Goal: Transaction & Acquisition: Book appointment/travel/reservation

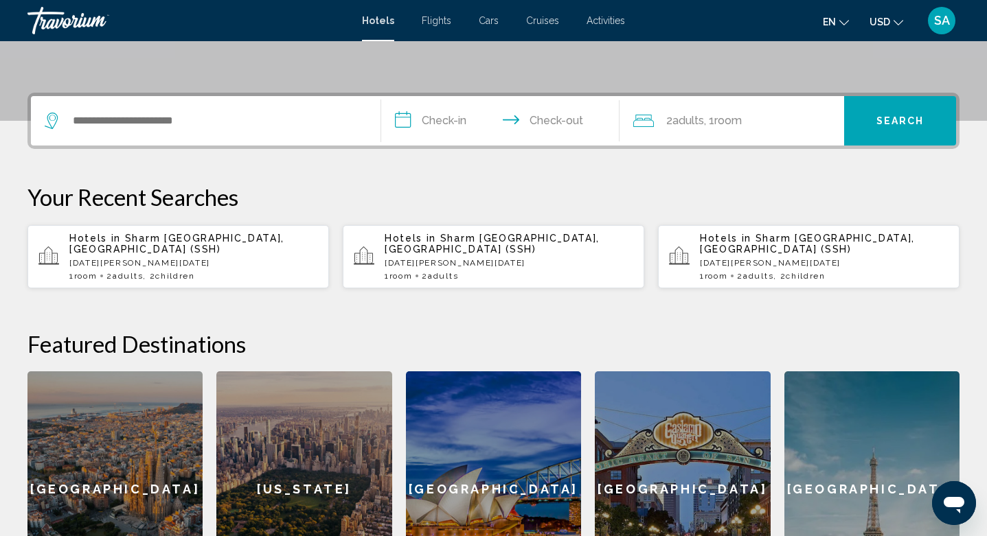
scroll to position [385, 0]
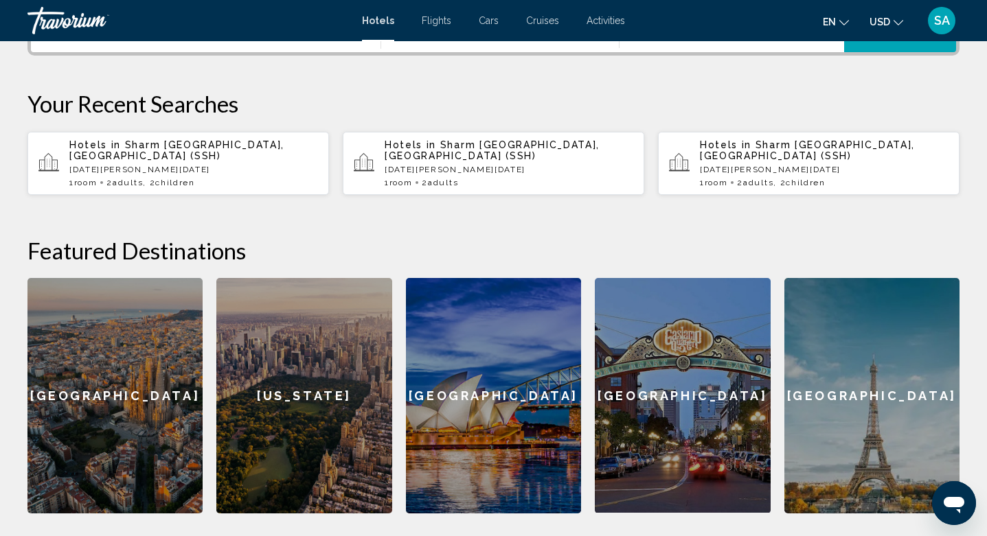
click at [195, 165] on p "[DATE][PERSON_NAME][DATE]" at bounding box center [193, 170] width 249 height 10
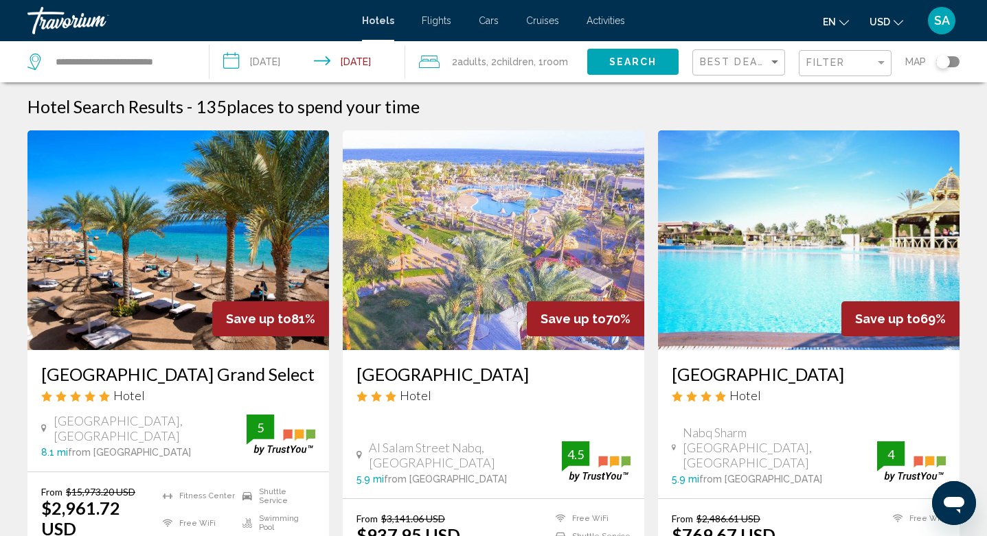
click at [354, 60] on input "**********" at bounding box center [309, 63] width 201 height 45
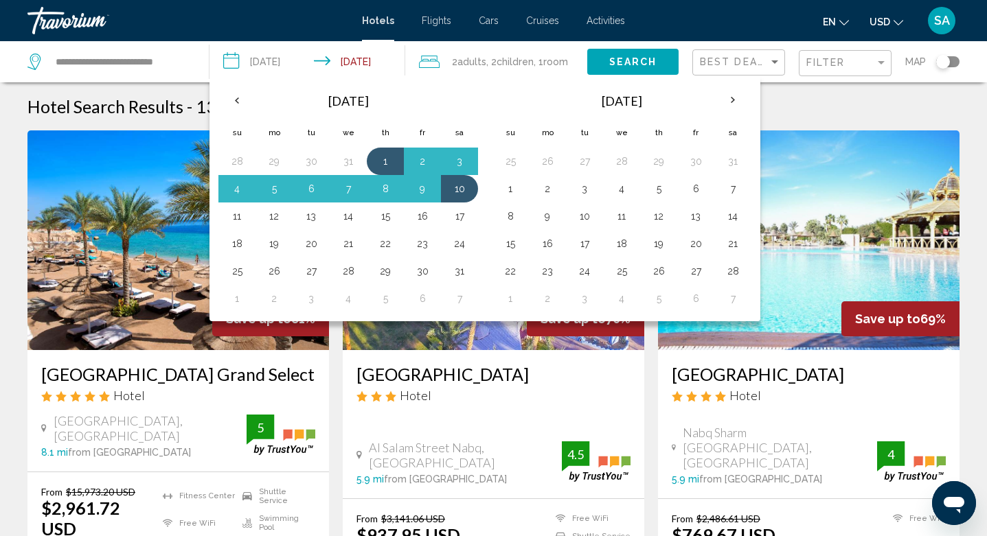
click at [354, 60] on input "**********" at bounding box center [309, 63] width 201 height 45
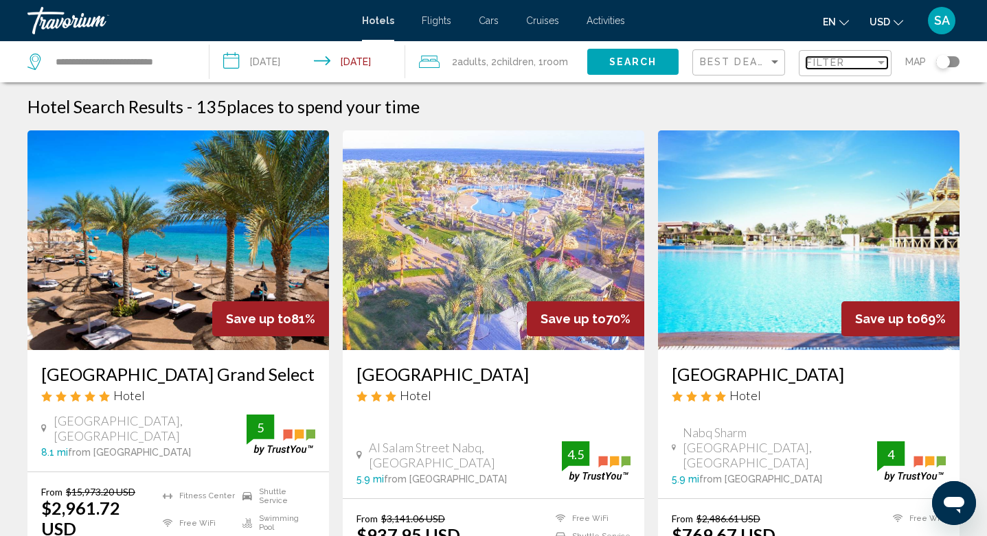
click at [855, 61] on div "Filter" at bounding box center [840, 62] width 69 height 11
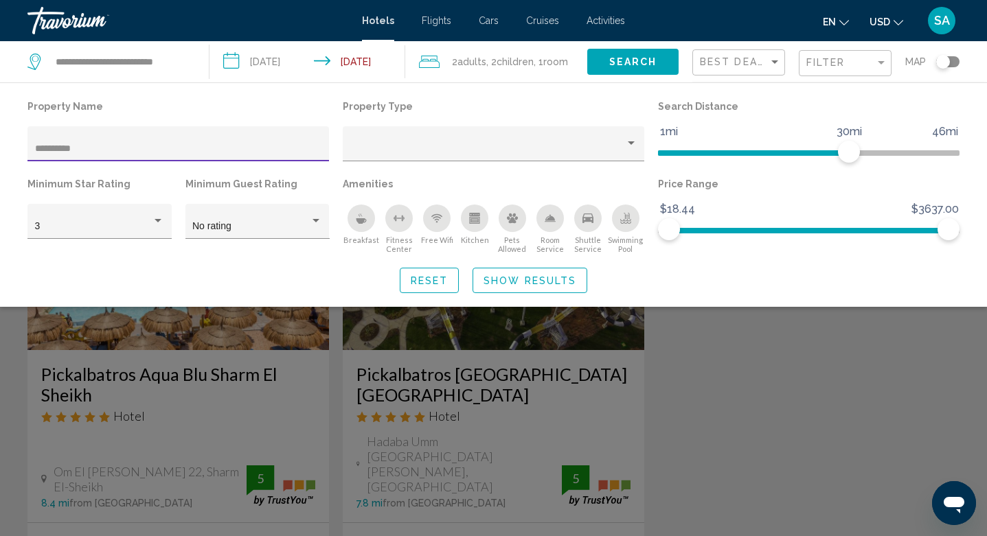
type input "**********"
click at [439, 390] on div "Search widget" at bounding box center [493, 371] width 987 height 330
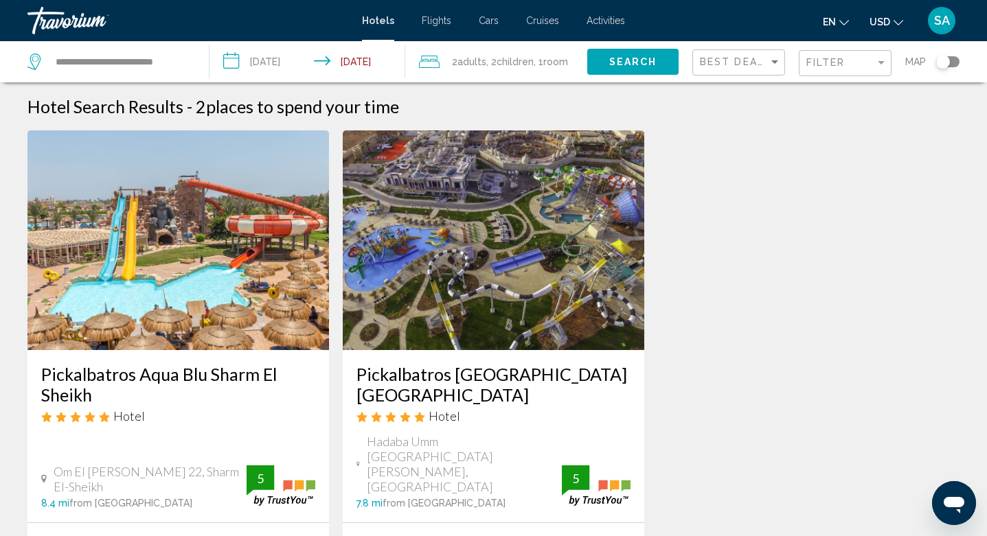
click at [429, 396] on h3 "Pickalbatros [GEOGRAPHIC_DATA] [GEOGRAPHIC_DATA]" at bounding box center [493, 384] width 274 height 41
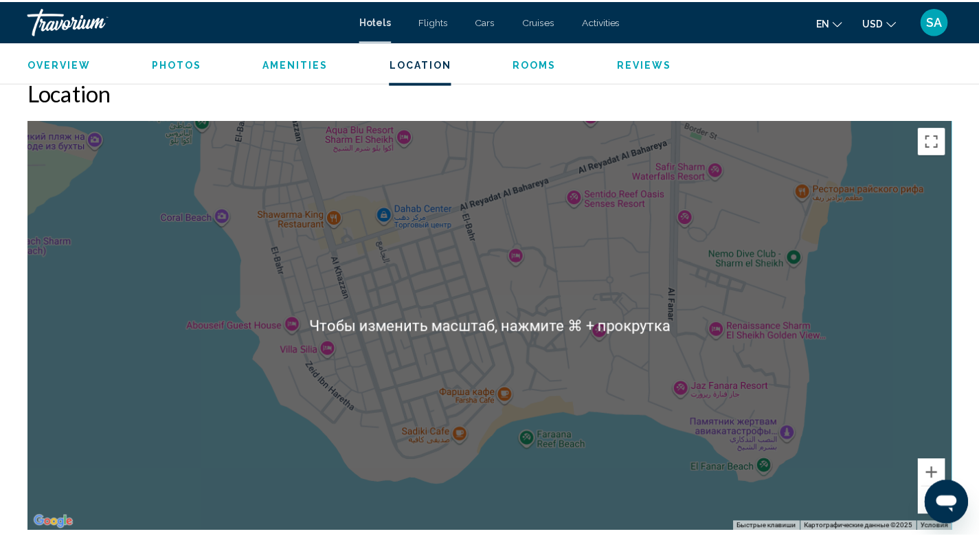
scroll to position [1261, 0]
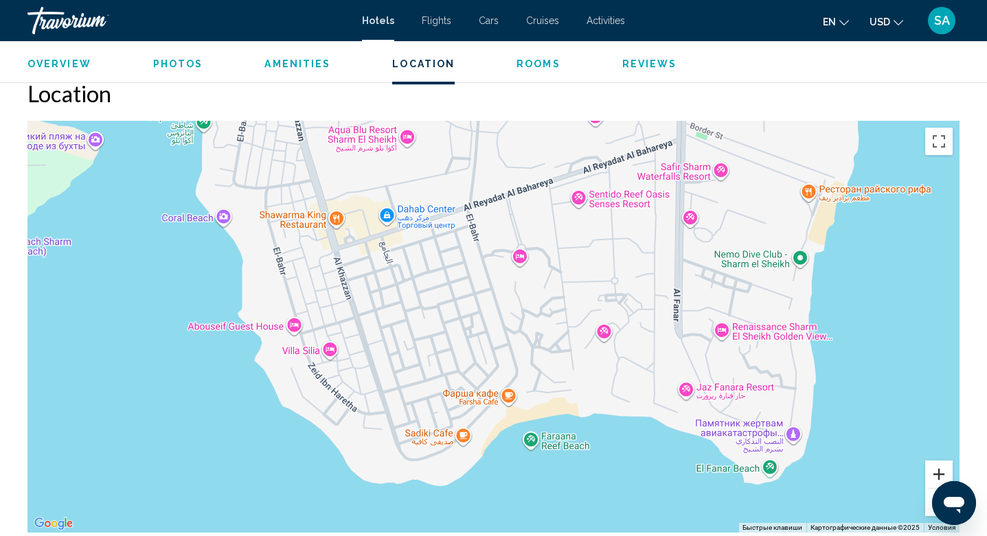
click at [938, 468] on button "Увеличить" at bounding box center [938, 474] width 27 height 27
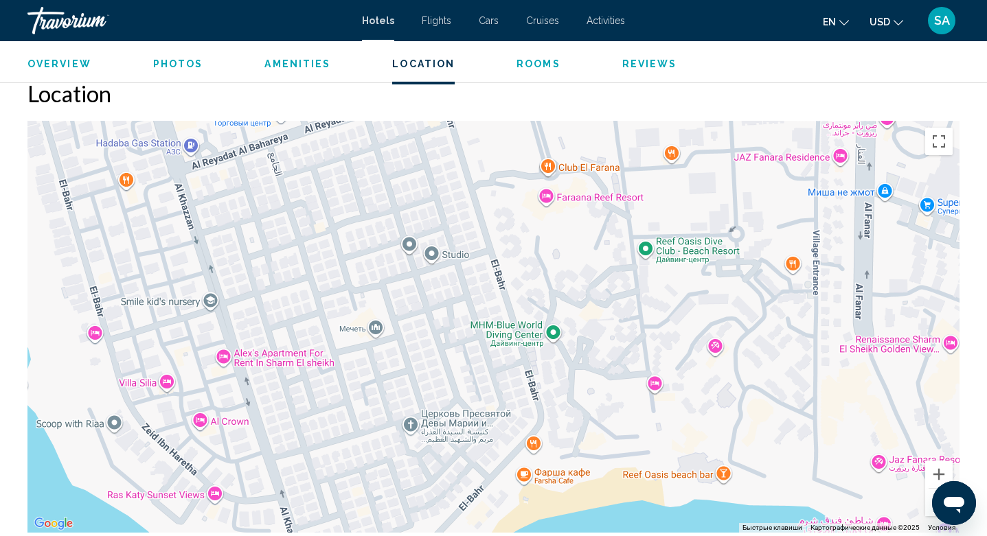
click at [929, 507] on button "Уменьшить" at bounding box center [938, 502] width 27 height 27
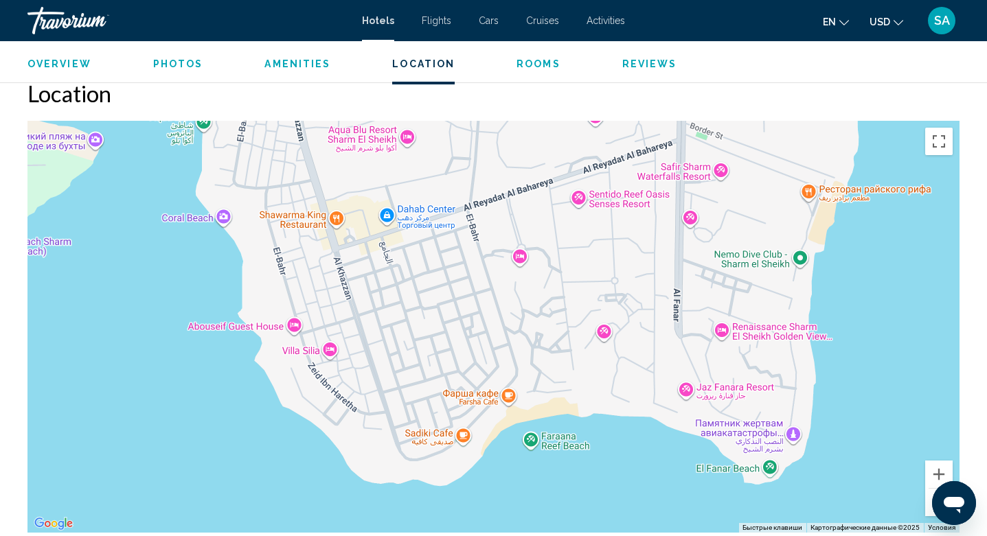
click at [929, 507] on button "Уменьшить" at bounding box center [938, 502] width 27 height 27
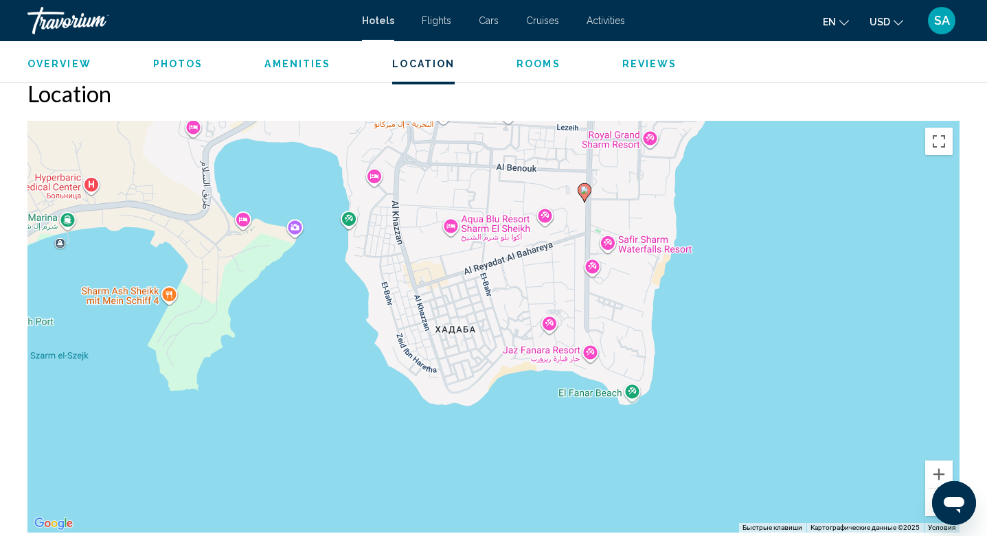
click at [509, 139] on div "Чтобы активировать перетаскивание с помощью клавиатуры, нажмите Alt + Ввод. Пос…" at bounding box center [493, 327] width 932 height 412
click at [937, 468] on button "Увеличить" at bounding box center [938, 474] width 27 height 27
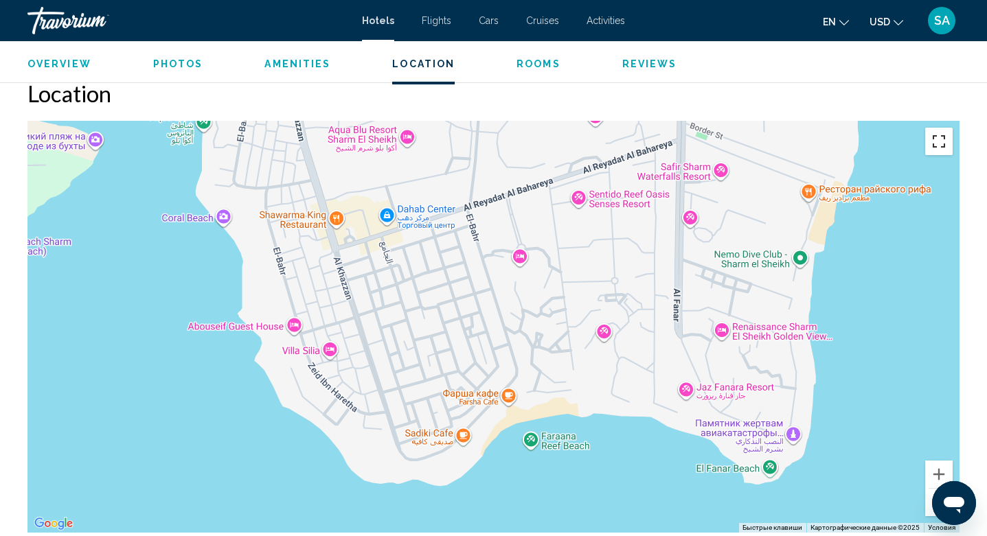
click at [937, 144] on button "Включить полноэкранный режим" at bounding box center [938, 141] width 27 height 27
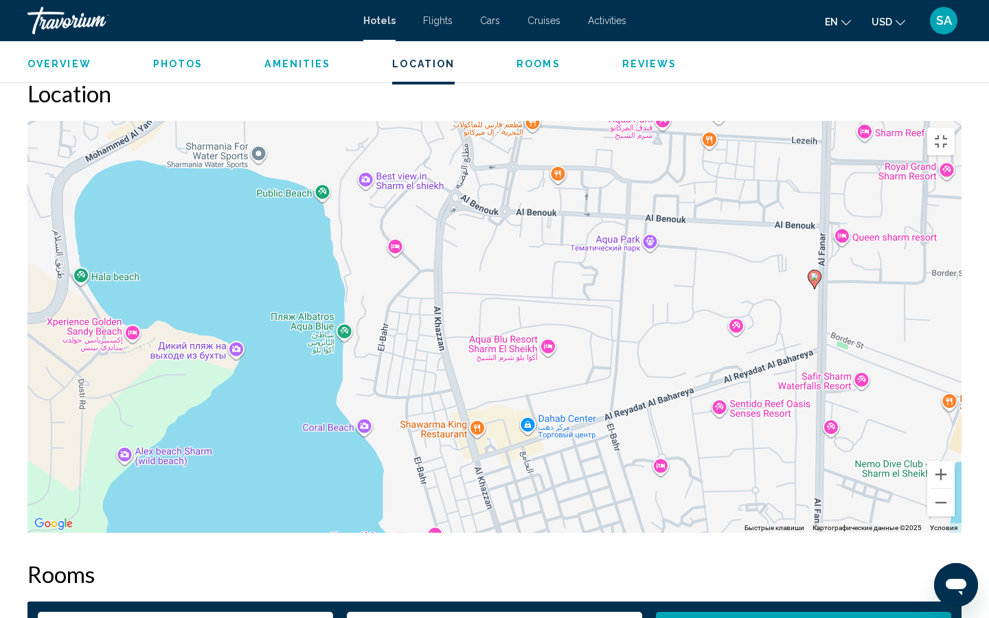
drag, startPoint x: 114, startPoint y: 32, endPoint x: 257, endPoint y: 242, distance: 253.6
click at [257, 242] on div "Чтобы активировать перетаскивание с помощью клавиатуры, нажмите Alt + Ввод. Пос…" at bounding box center [494, 327] width 934 height 412
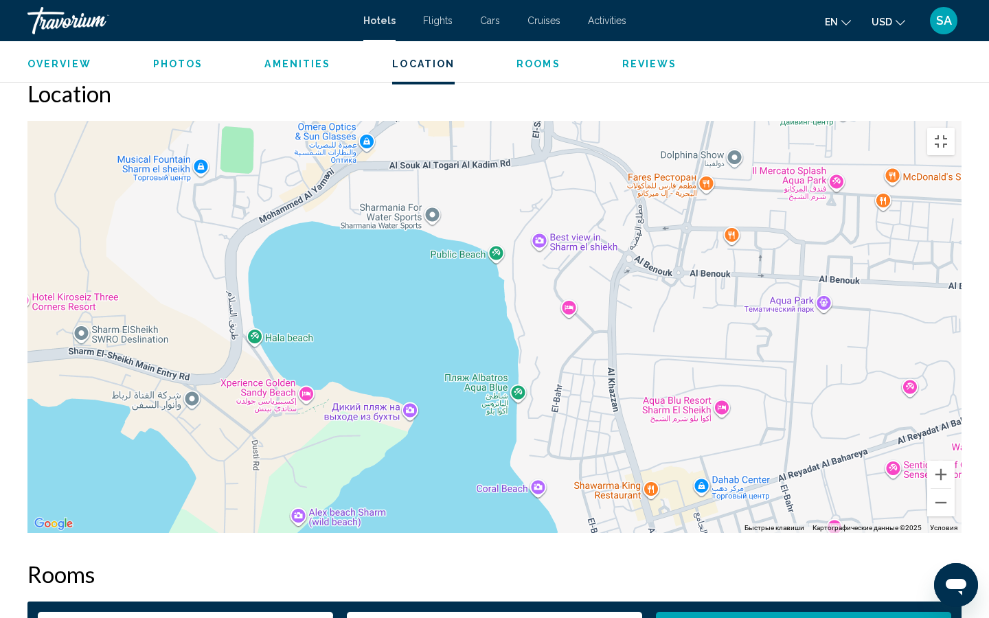
drag, startPoint x: 176, startPoint y: 204, endPoint x: 354, endPoint y: 264, distance: 188.5
click at [354, 264] on div "Чтобы активировать перетаскивание с помощью клавиатуры, нажмите Alt + Ввод. Пос…" at bounding box center [494, 327] width 934 height 412
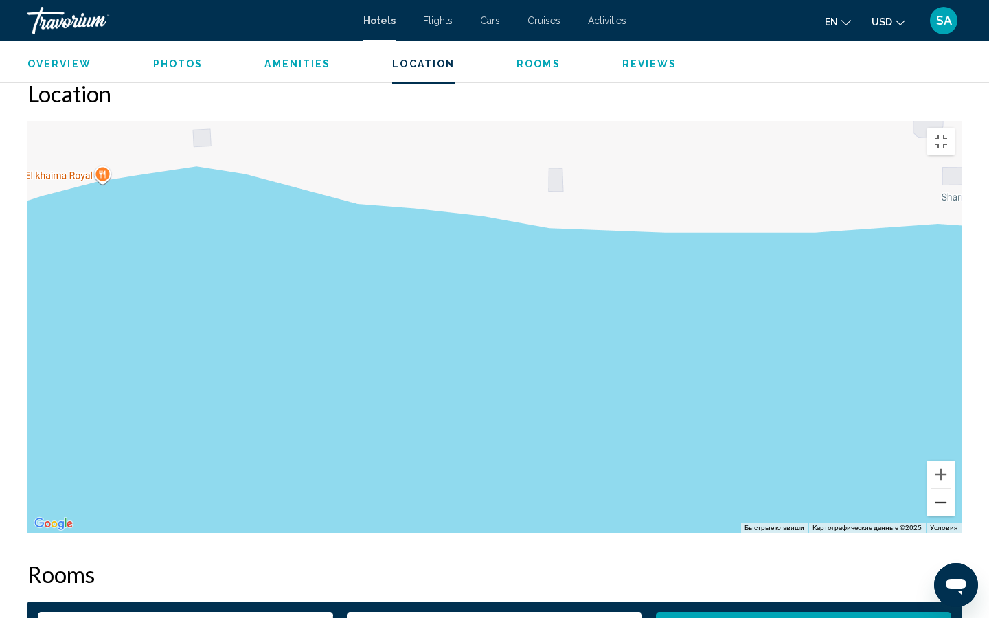
click at [955, 517] on button "Уменьшить" at bounding box center [940, 502] width 27 height 27
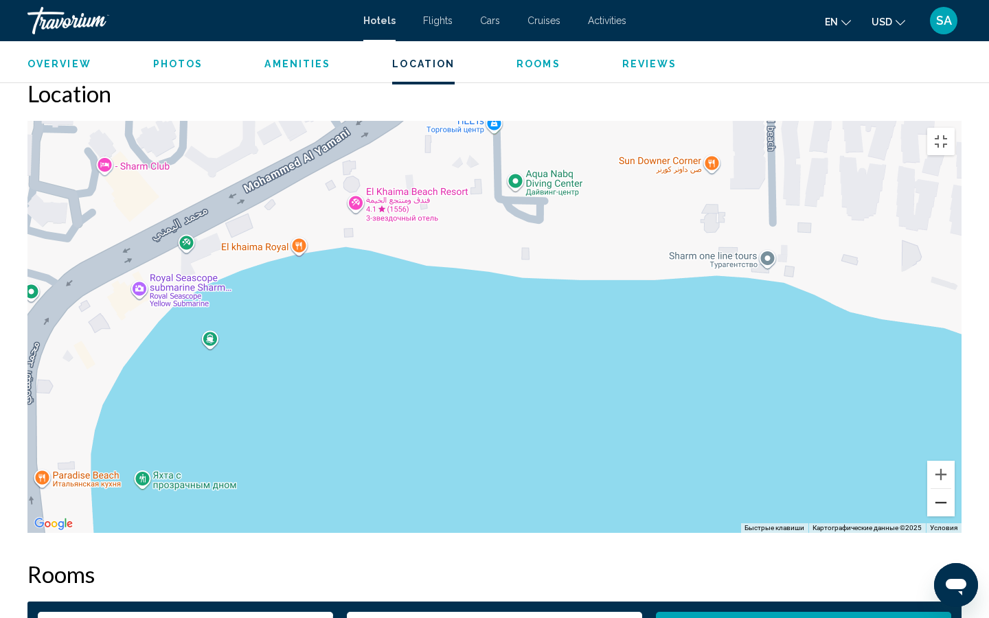
click at [955, 517] on button "Уменьшить" at bounding box center [940, 502] width 27 height 27
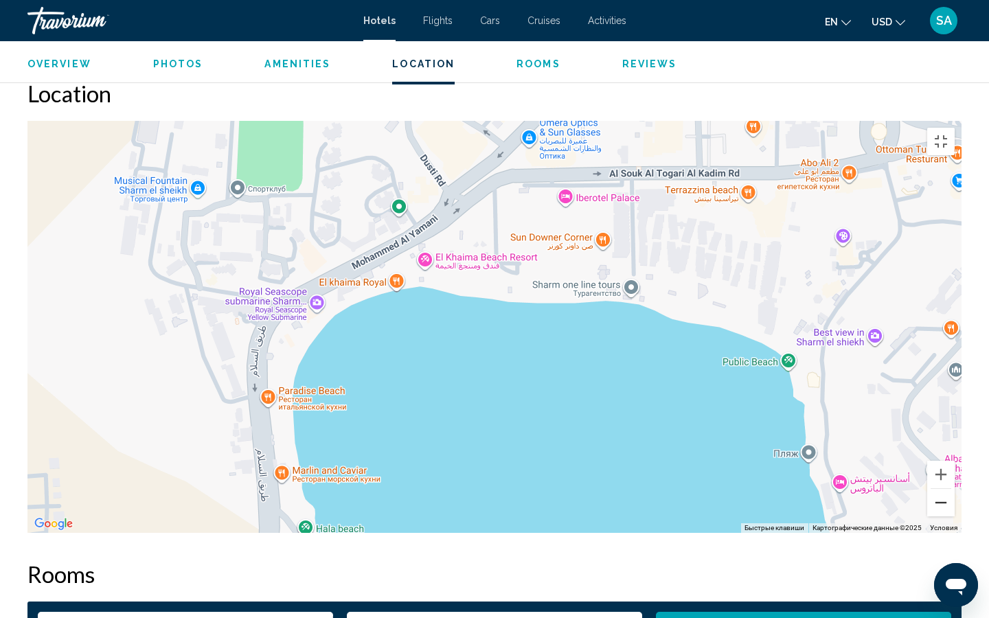
click at [955, 517] on button "Уменьшить" at bounding box center [940, 502] width 27 height 27
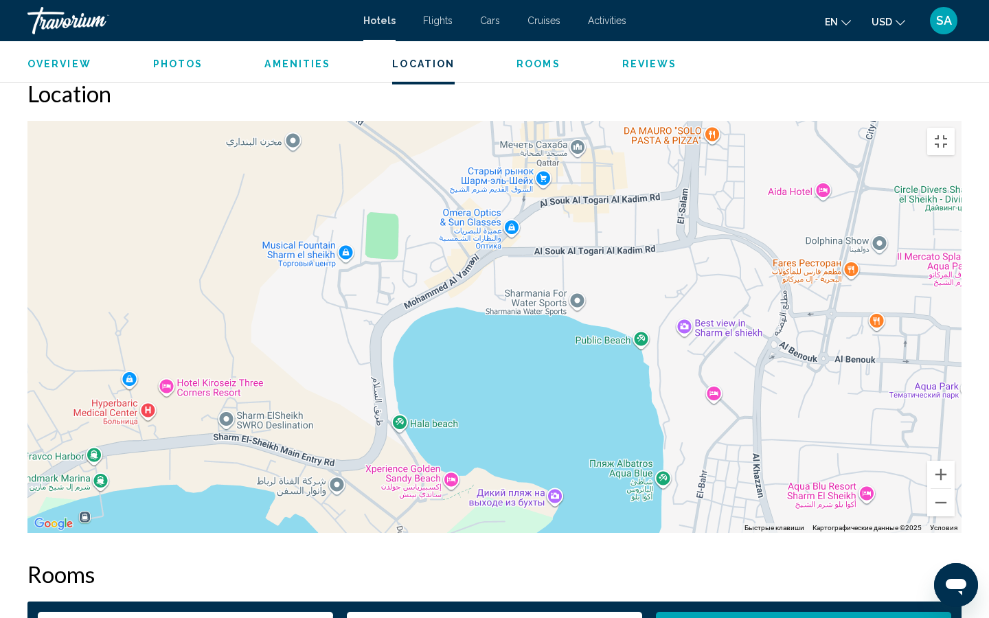
click at [64, 513] on div "Чтобы активировать перетаскивание с помощью клавиатуры, нажмите Alt + Ввод. Пос…" at bounding box center [494, 327] width 934 height 412
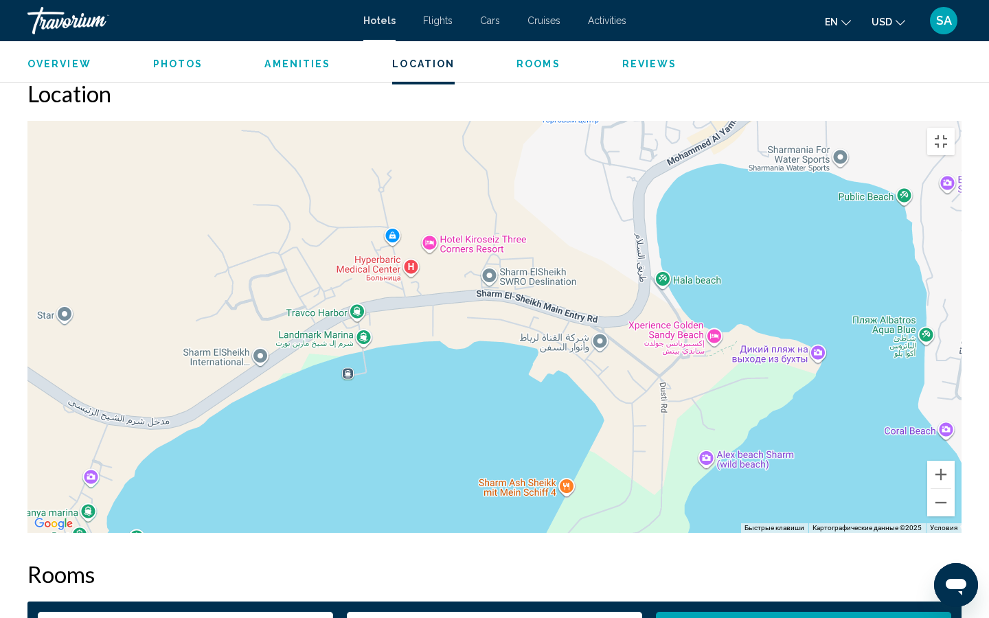
drag, startPoint x: 64, startPoint y: 513, endPoint x: 330, endPoint y: 370, distance: 302.1
click at [330, 370] on div "Чтобы активировать перетаскивание с помощью клавиатуры, нажмите Alt + Ввод. Пос…" at bounding box center [494, 327] width 934 height 412
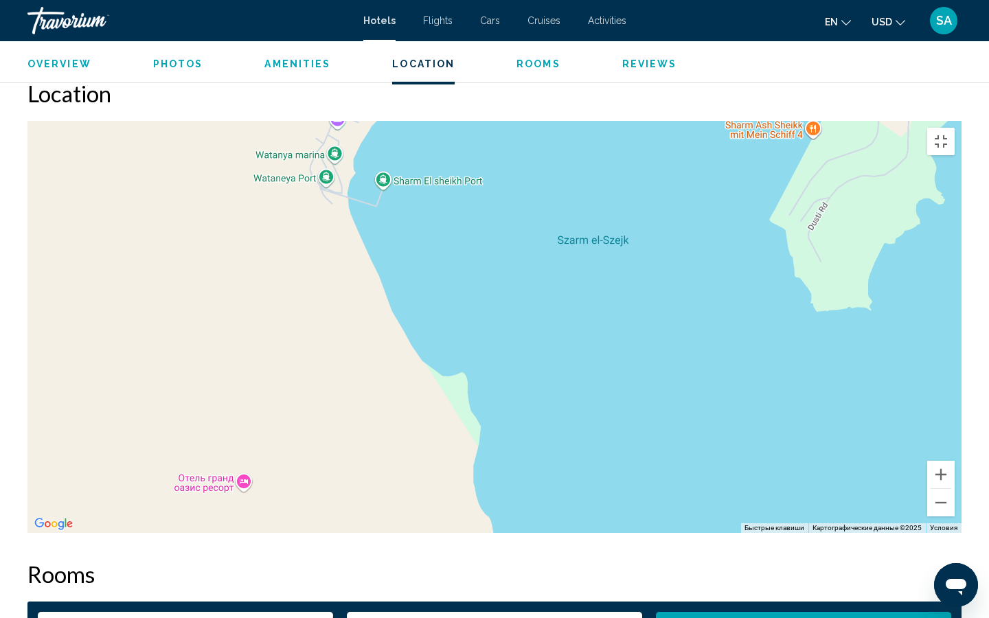
drag, startPoint x: 234, startPoint y: 459, endPoint x: 481, endPoint y: 100, distance: 435.7
click at [481, 121] on div "Main content" at bounding box center [494, 327] width 934 height 412
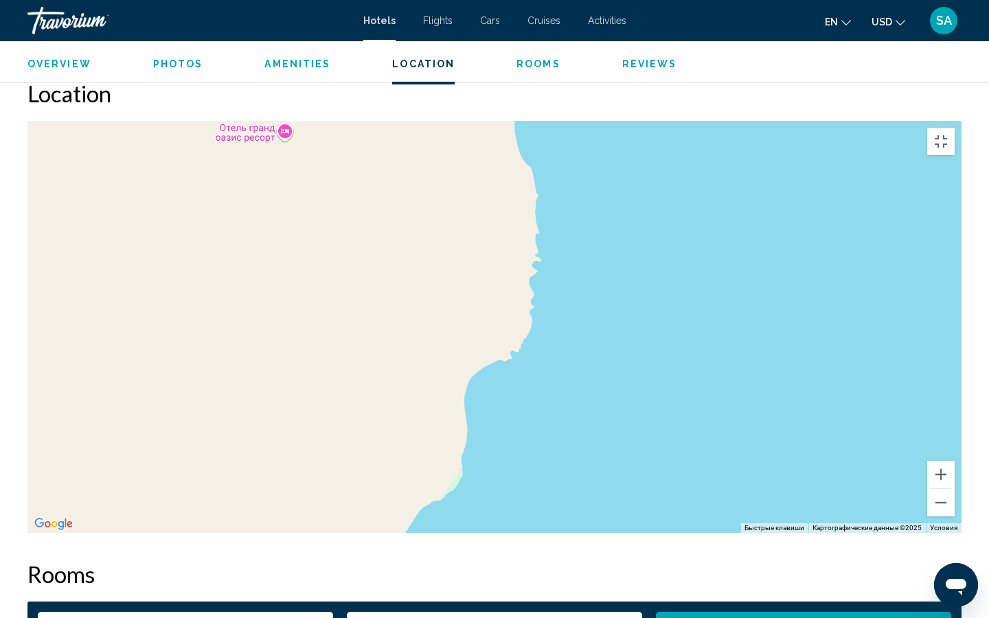
drag, startPoint x: 552, startPoint y: 352, endPoint x: 611, endPoint y: 0, distance: 356.6
click at [611, 121] on div "Main content" at bounding box center [494, 327] width 934 height 412
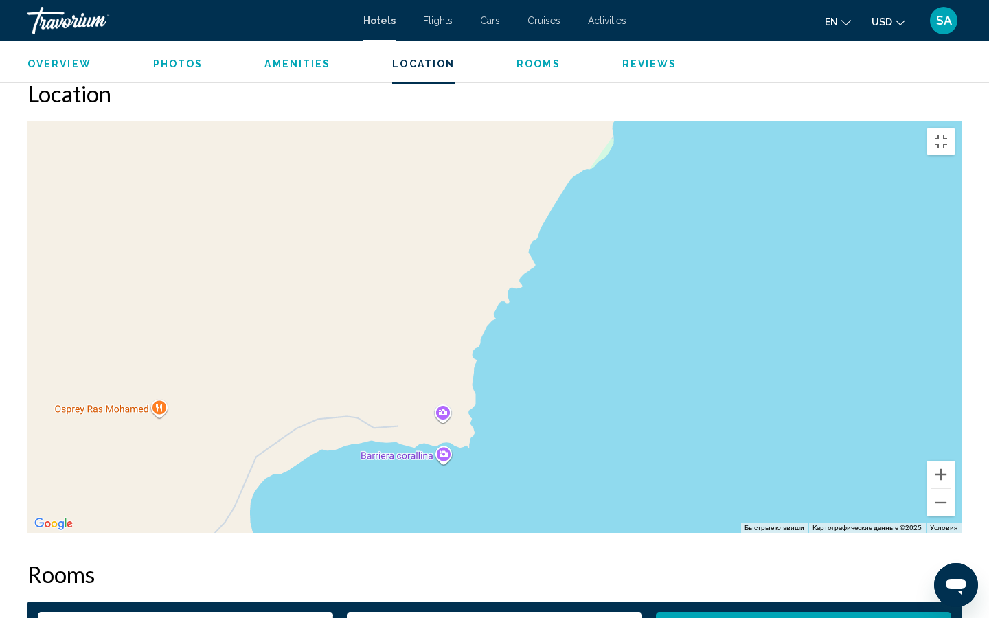
drag, startPoint x: 569, startPoint y: 407, endPoint x: 701, endPoint y: 75, distance: 357.4
click at [701, 121] on div "Main content" at bounding box center [494, 327] width 934 height 412
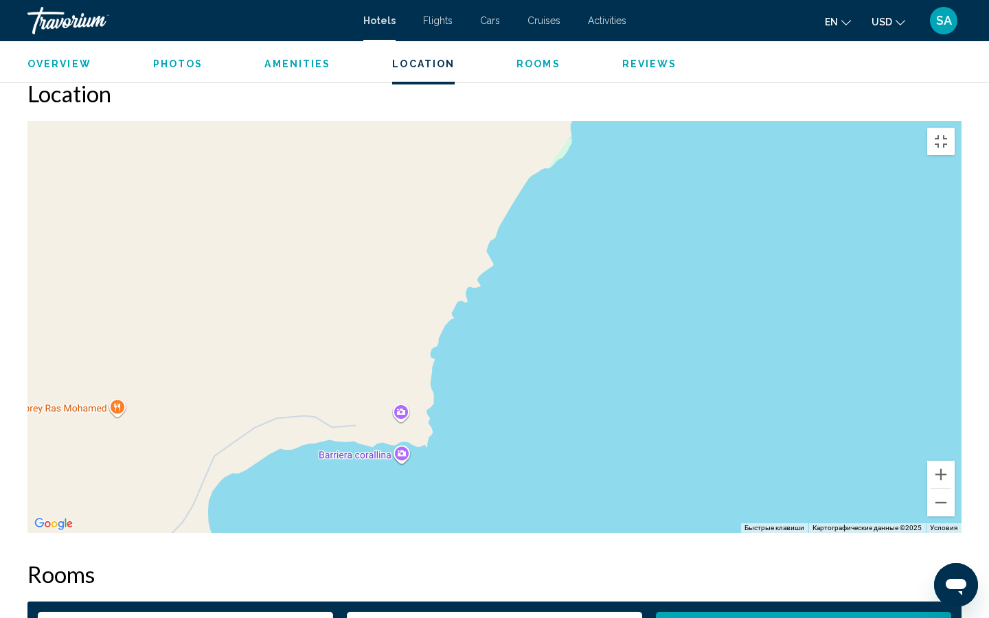
drag, startPoint x: 414, startPoint y: 495, endPoint x: 353, endPoint y: 580, distance: 104.8
click at [353, 533] on div "Main content" at bounding box center [494, 327] width 934 height 412
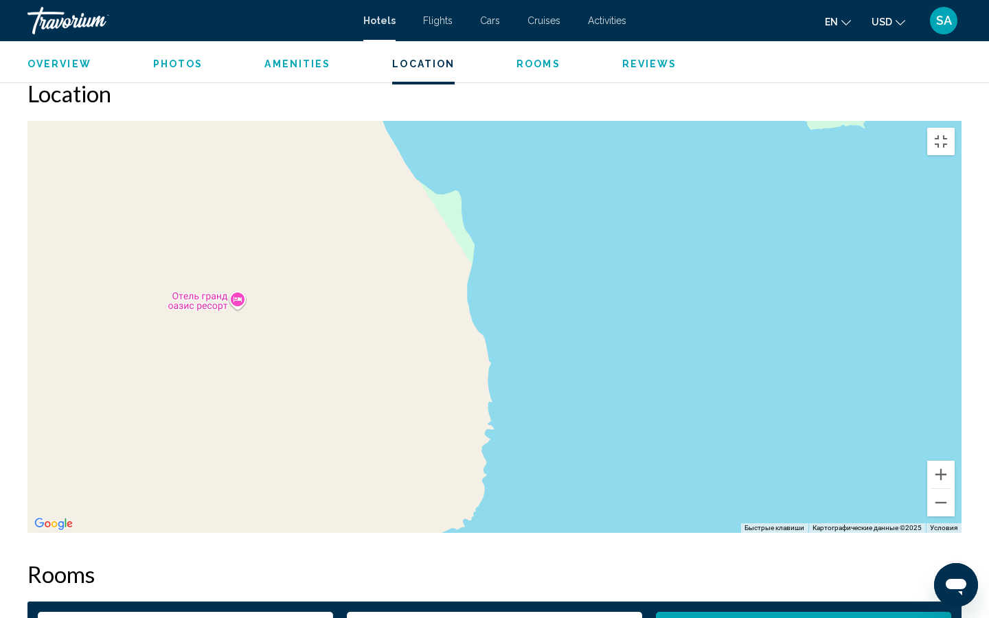
drag, startPoint x: 674, startPoint y: 159, endPoint x: 578, endPoint y: 379, distance: 240.5
click at [578, 379] on div "Main content" at bounding box center [494, 327] width 934 height 412
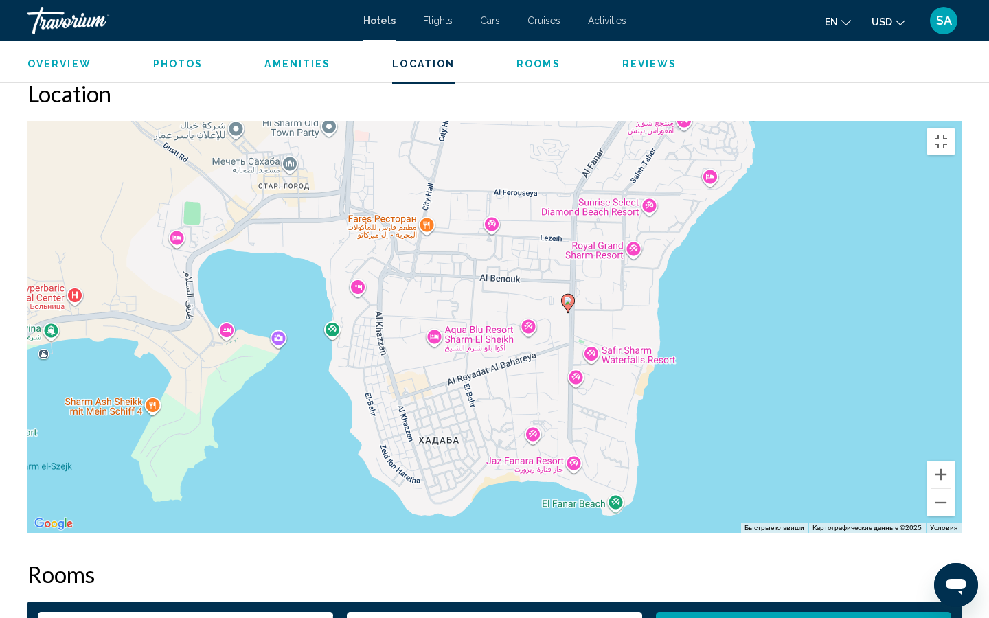
drag, startPoint x: 710, startPoint y: 208, endPoint x: 316, endPoint y: 458, distance: 466.9
click at [316, 459] on div "Чтобы активировать перетаскивание с помощью клавиатуры, нажмите Alt + Ввод. Пос…" at bounding box center [494, 327] width 934 height 412
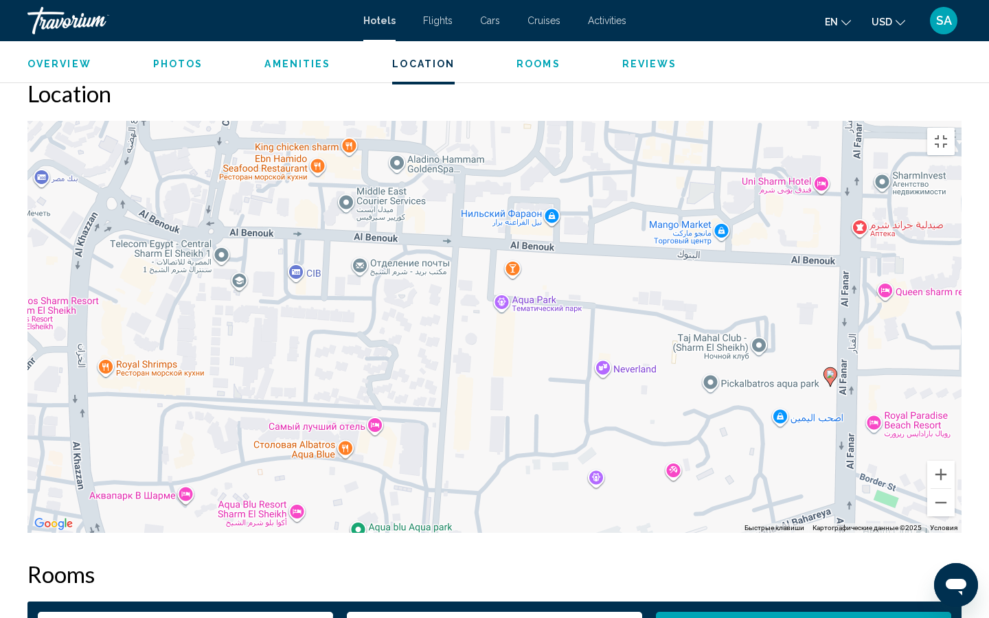
drag, startPoint x: 904, startPoint y: 189, endPoint x: 547, endPoint y: 313, distance: 378.2
click at [547, 313] on div "Чтобы активировать перетаскивание с помощью клавиатуры, нажмите Alt + Ввод. Пос…" at bounding box center [494, 327] width 934 height 412
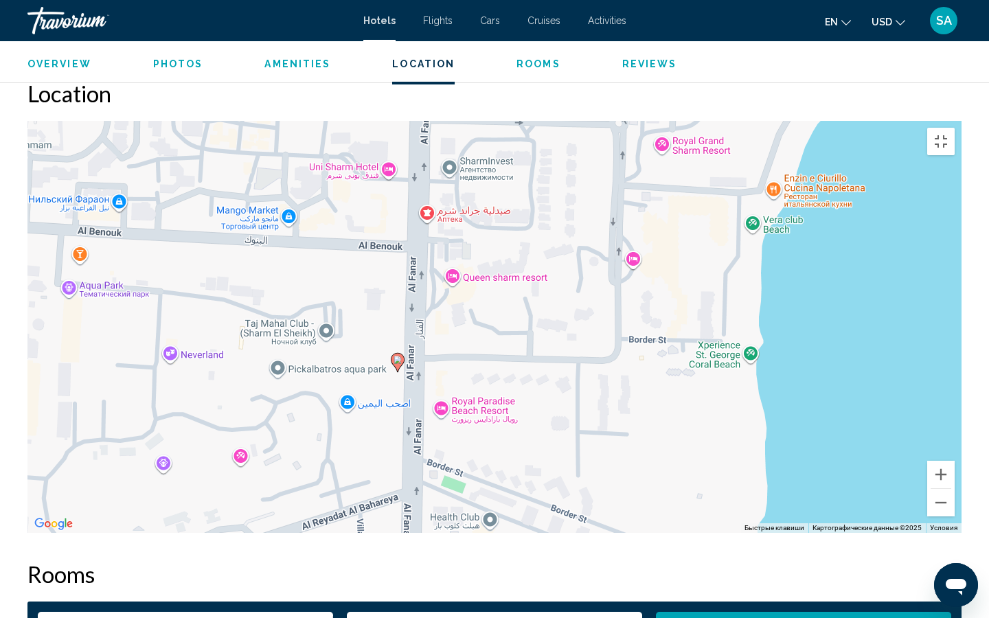
drag, startPoint x: 732, startPoint y: 353, endPoint x: 297, endPoint y: 341, distance: 435.0
click at [297, 341] on div "Чтобы активировать перетаскивание с помощью клавиатуры, нажмите Alt + Ввод. Пос…" at bounding box center [494, 327] width 934 height 412
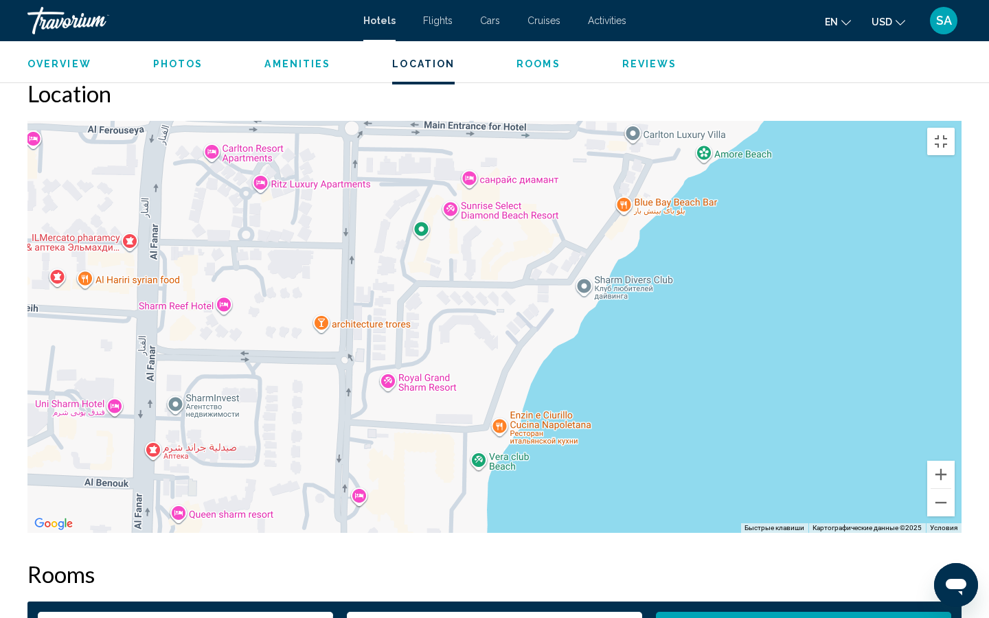
drag, startPoint x: 690, startPoint y: 366, endPoint x: 413, endPoint y: 603, distance: 364.4
click at [413, 533] on div "Чтобы активировать перетаскивание с помощью клавиатуры, нажмите Alt + Ввод. Пос…" at bounding box center [494, 327] width 934 height 412
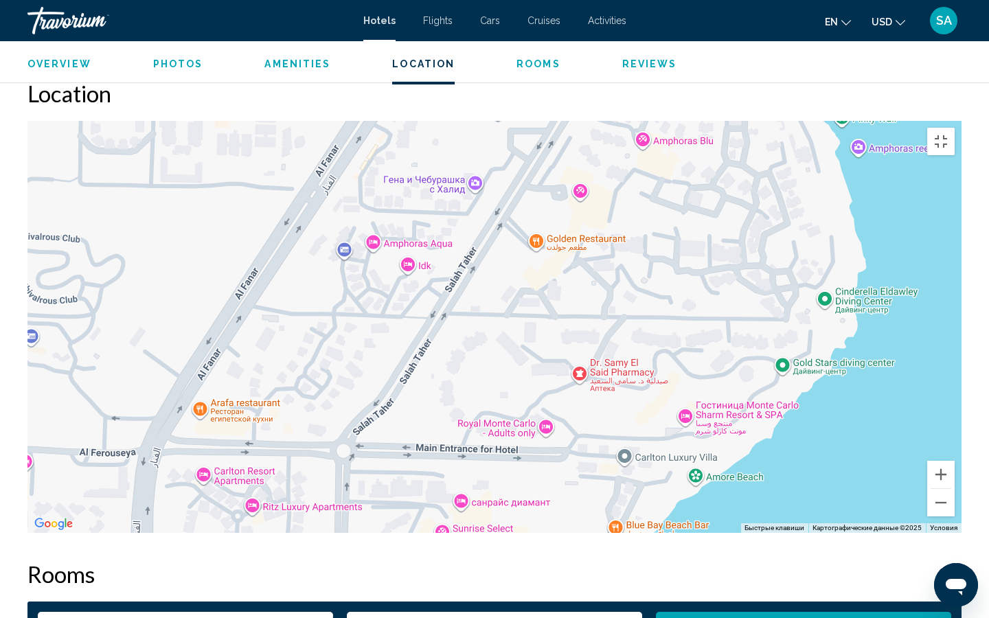
drag, startPoint x: 602, startPoint y: 225, endPoint x: 592, endPoint y: 549, distance: 323.7
click at [592, 533] on div "Чтобы активировать перетаскивание с помощью клавиатуры, нажмите Alt + Ввод. Пос…" at bounding box center [494, 327] width 934 height 412
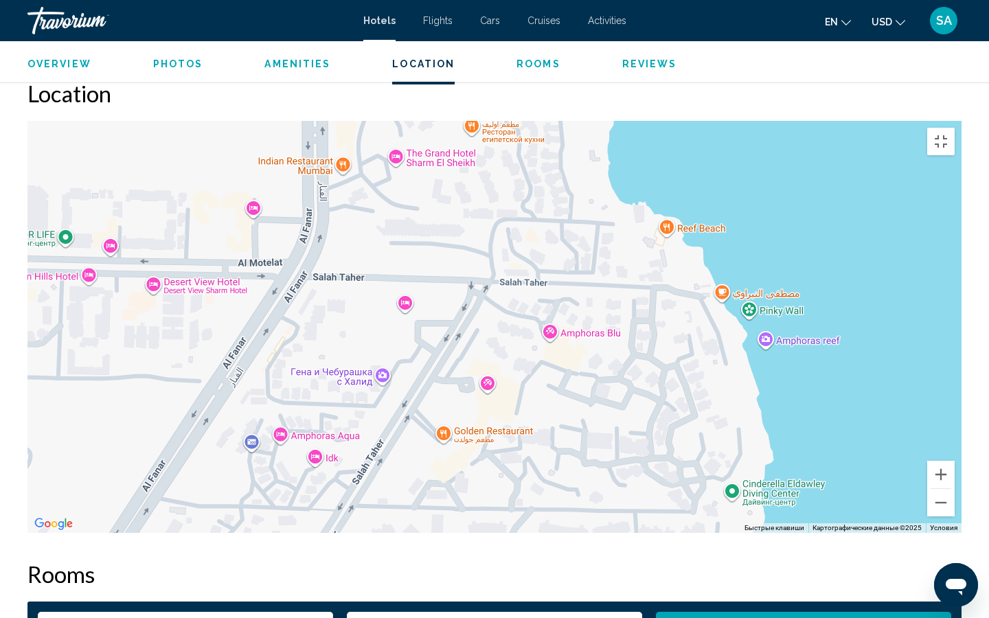
drag, startPoint x: 895, startPoint y: 155, endPoint x: 802, endPoint y: 350, distance: 215.7
click at [802, 350] on div "Main content" at bounding box center [494, 327] width 934 height 412
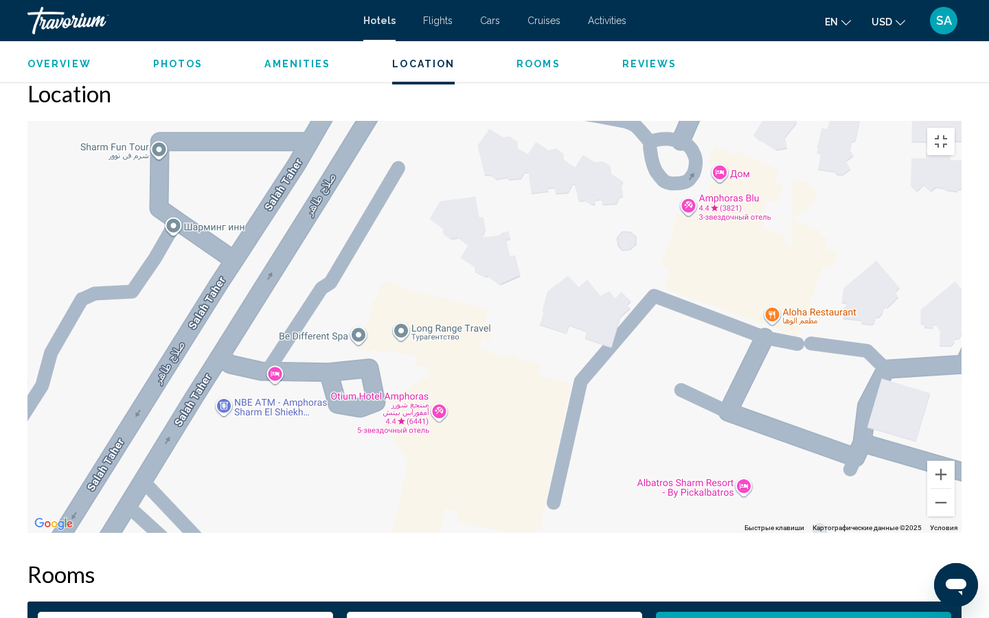
drag, startPoint x: 288, startPoint y: 285, endPoint x: 577, endPoint y: 226, distance: 294.5
click at [577, 226] on div "Main content" at bounding box center [494, 327] width 934 height 412
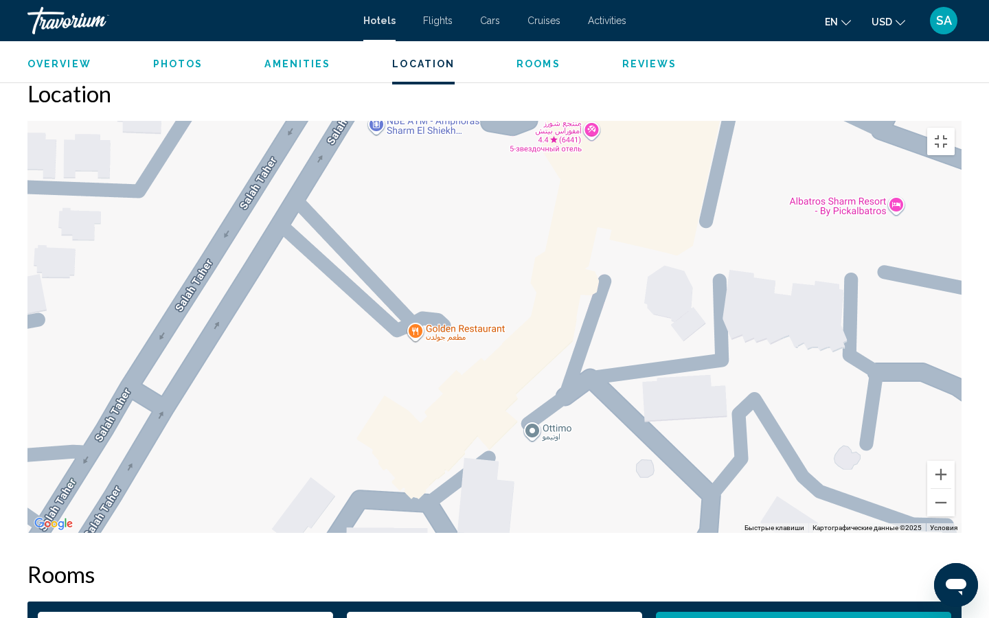
drag, startPoint x: 382, startPoint y: 443, endPoint x: 534, endPoint y: 162, distance: 319.6
click at [534, 162] on div "Main content" at bounding box center [494, 327] width 934 height 412
